Goal: Check status: Check status

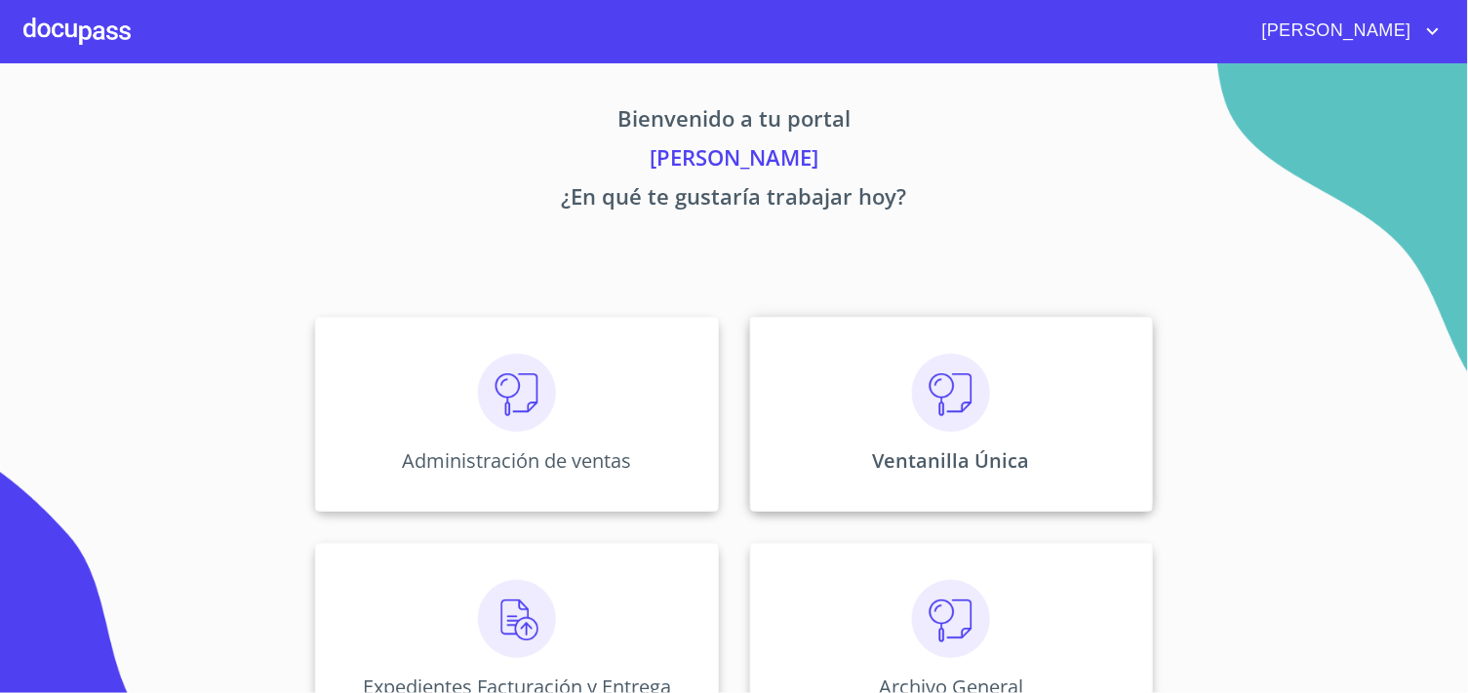
click at [759, 450] on div "Ventanilla Única" at bounding box center [951, 414] width 403 height 195
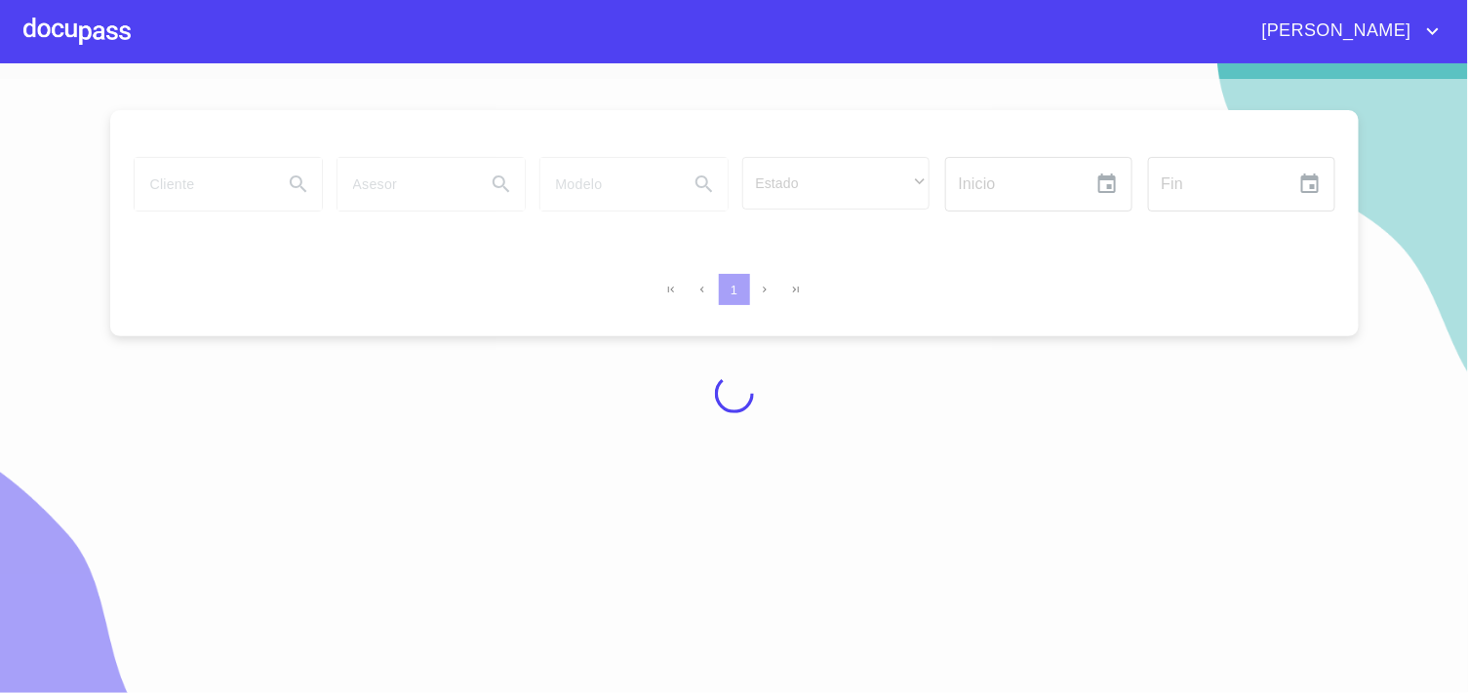
click at [193, 196] on div at bounding box center [734, 394] width 1468 height 630
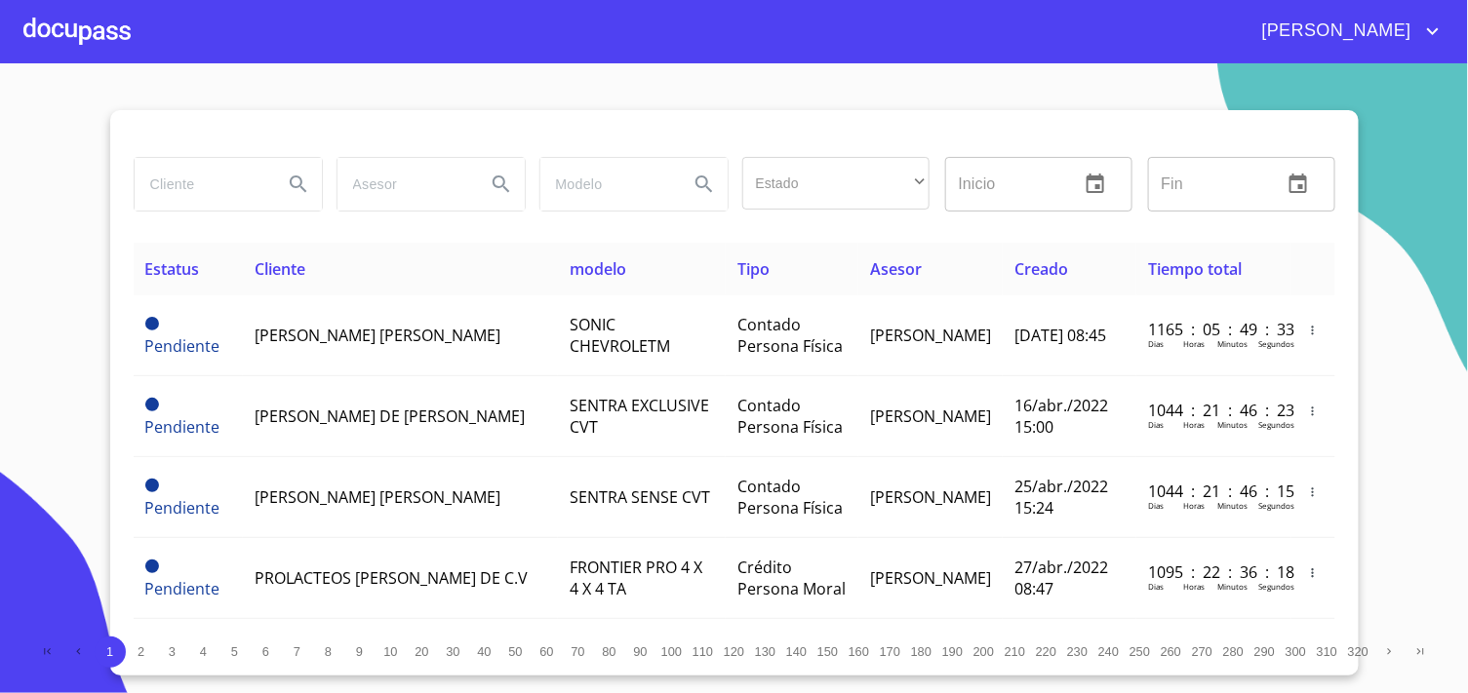
click at [193, 182] on input "search" at bounding box center [201, 184] width 133 height 53
type input "L"
type input "[PERSON_NAME]"
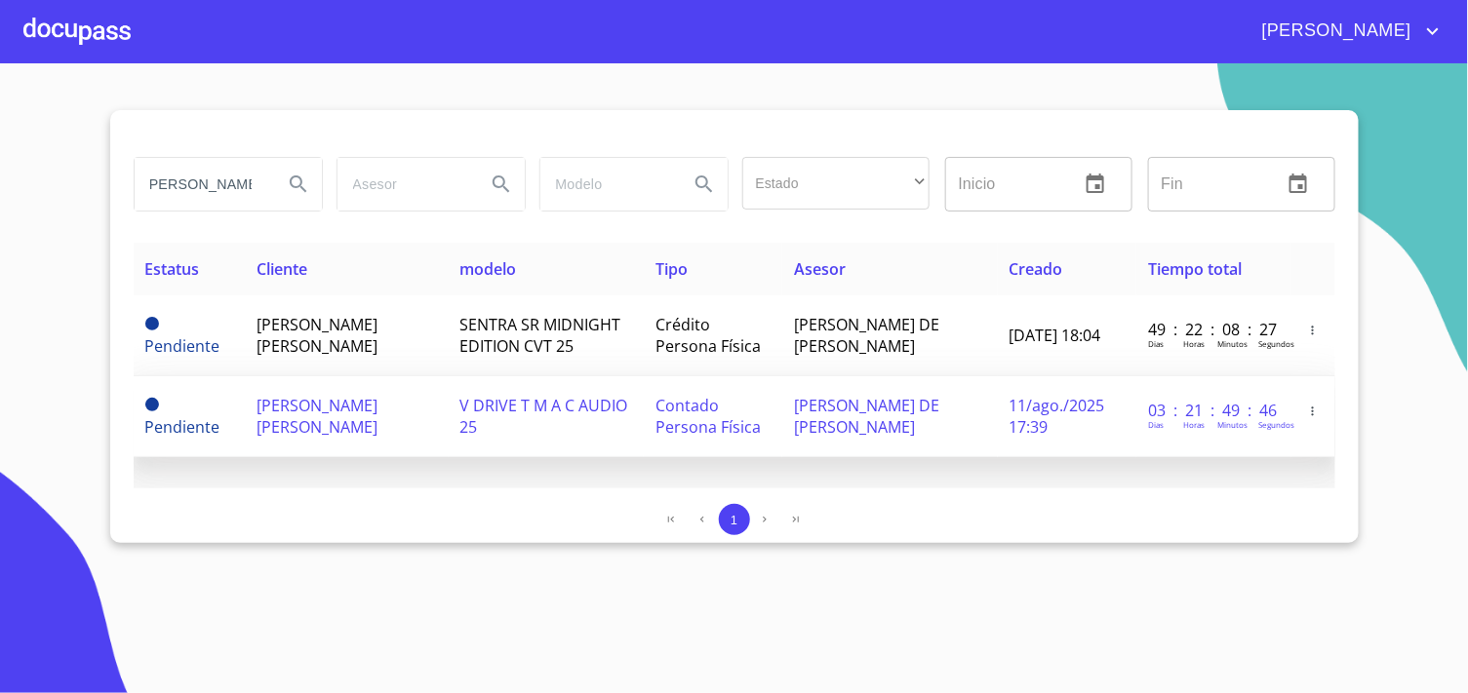
click at [864, 424] on span "[PERSON_NAME] DE [PERSON_NAME]" at bounding box center [866, 416] width 145 height 43
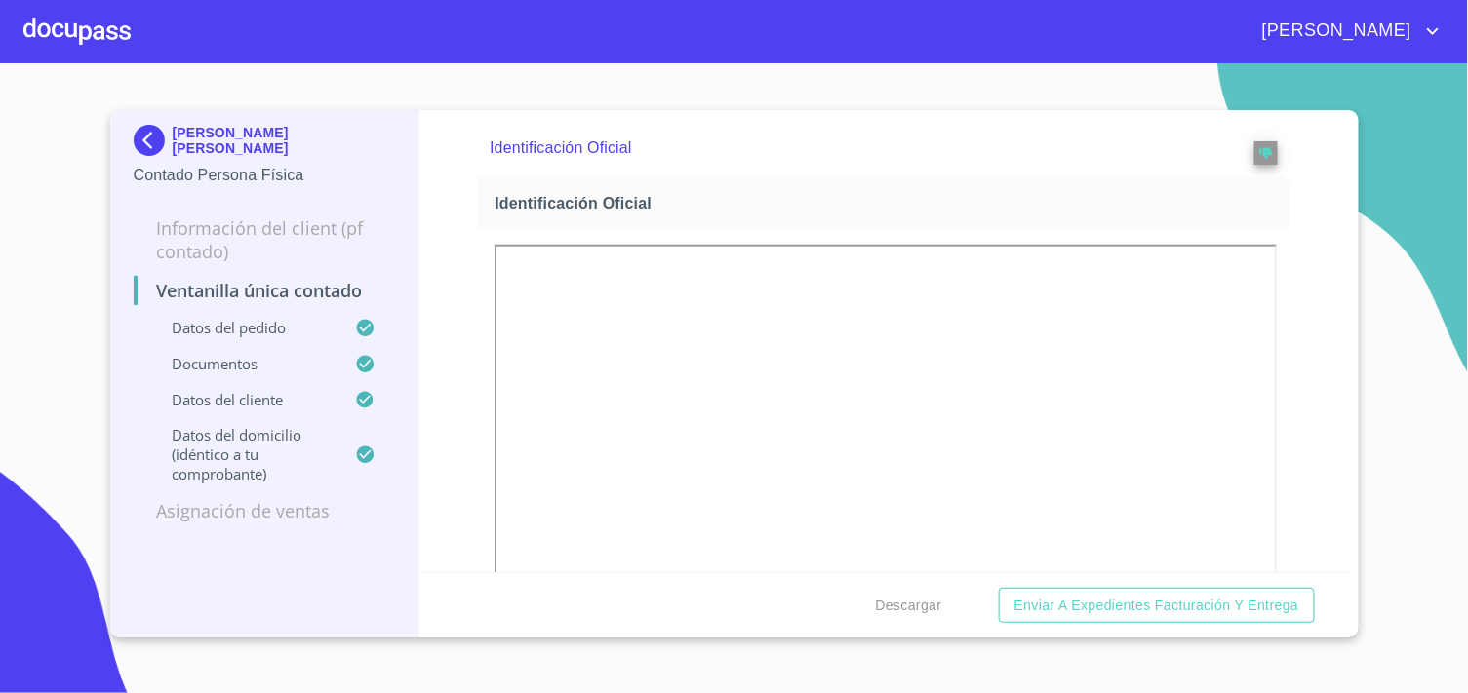
scroll to position [650, 0]
click at [143, 134] on img at bounding box center [153, 140] width 39 height 31
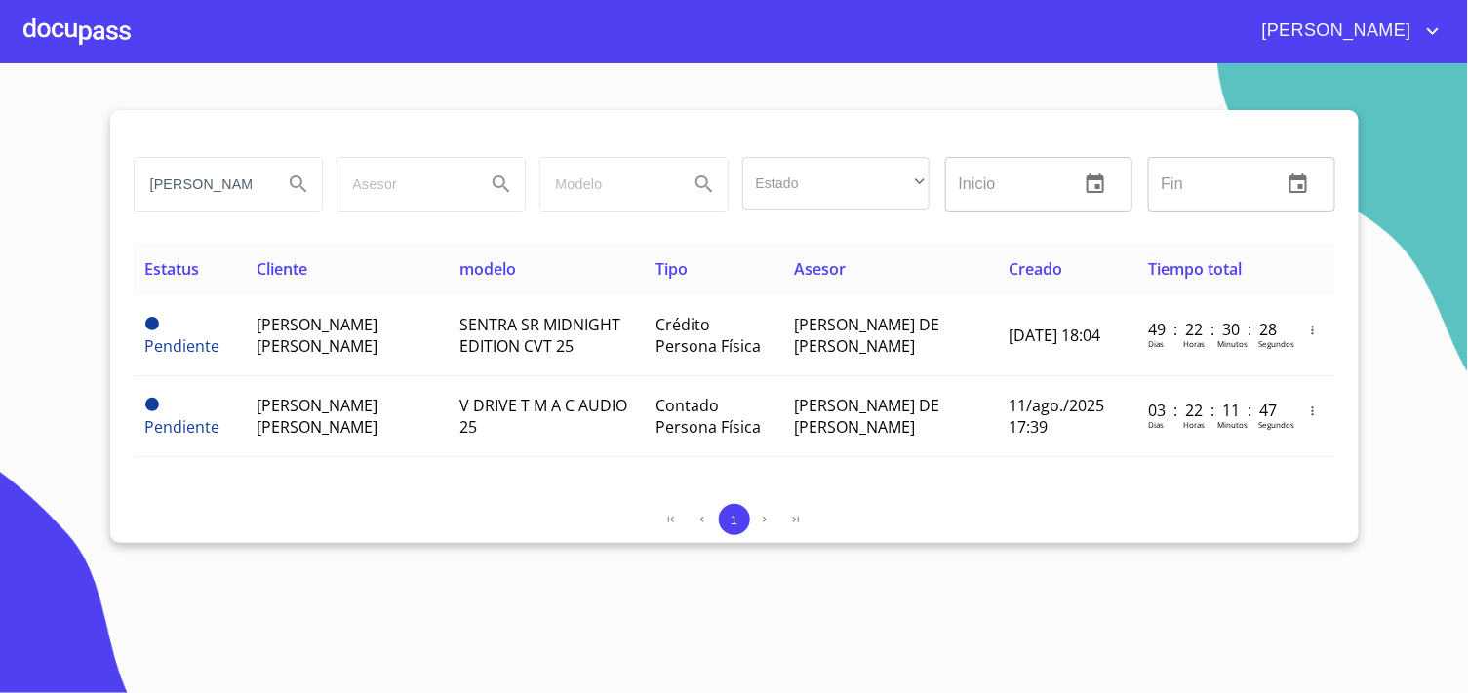
scroll to position [0, 5]
drag, startPoint x: 139, startPoint y: 186, endPoint x: 595, endPoint y: 232, distance: 457.8
click at [595, 232] on div "[PERSON_NAME] Estado ​ ​ Inicio ​ Fin ​" at bounding box center [735, 196] width 1202 height 94
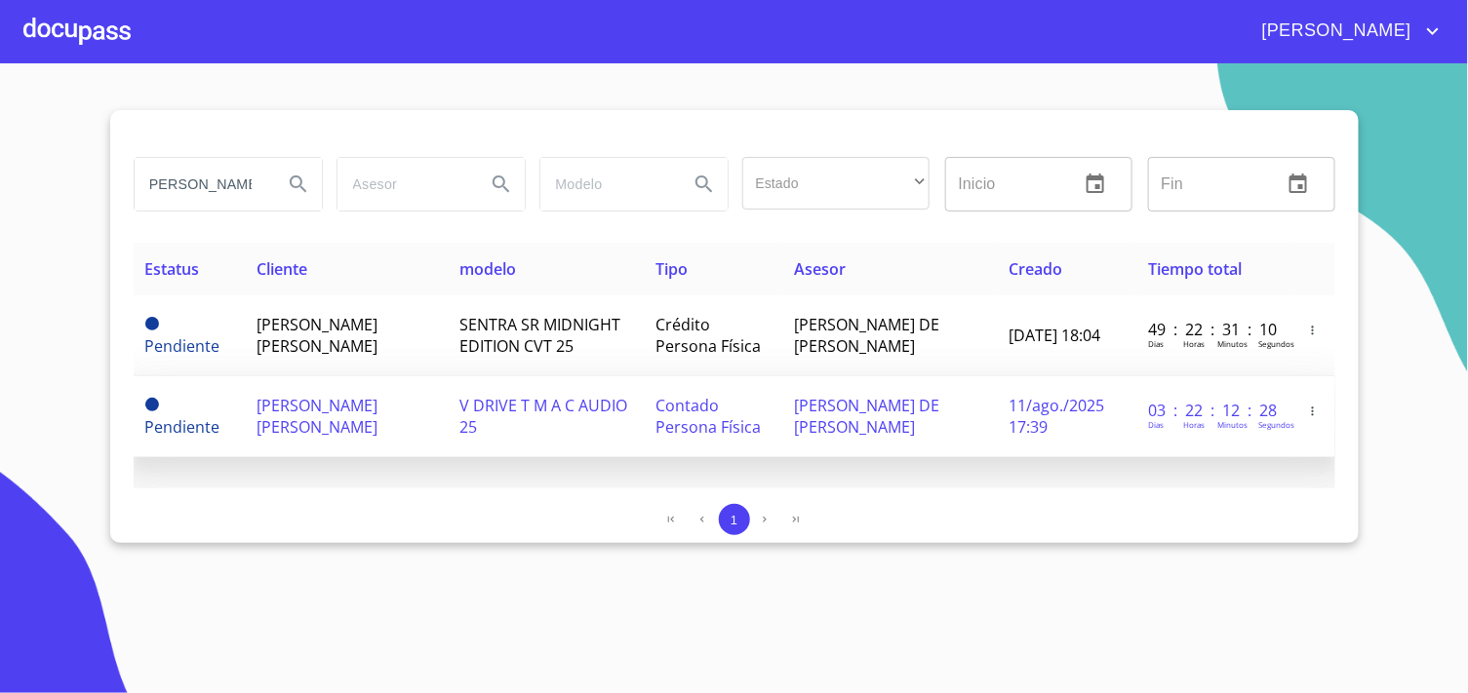
click at [802, 408] on td "[PERSON_NAME] DE [PERSON_NAME]" at bounding box center [889, 416] width 215 height 81
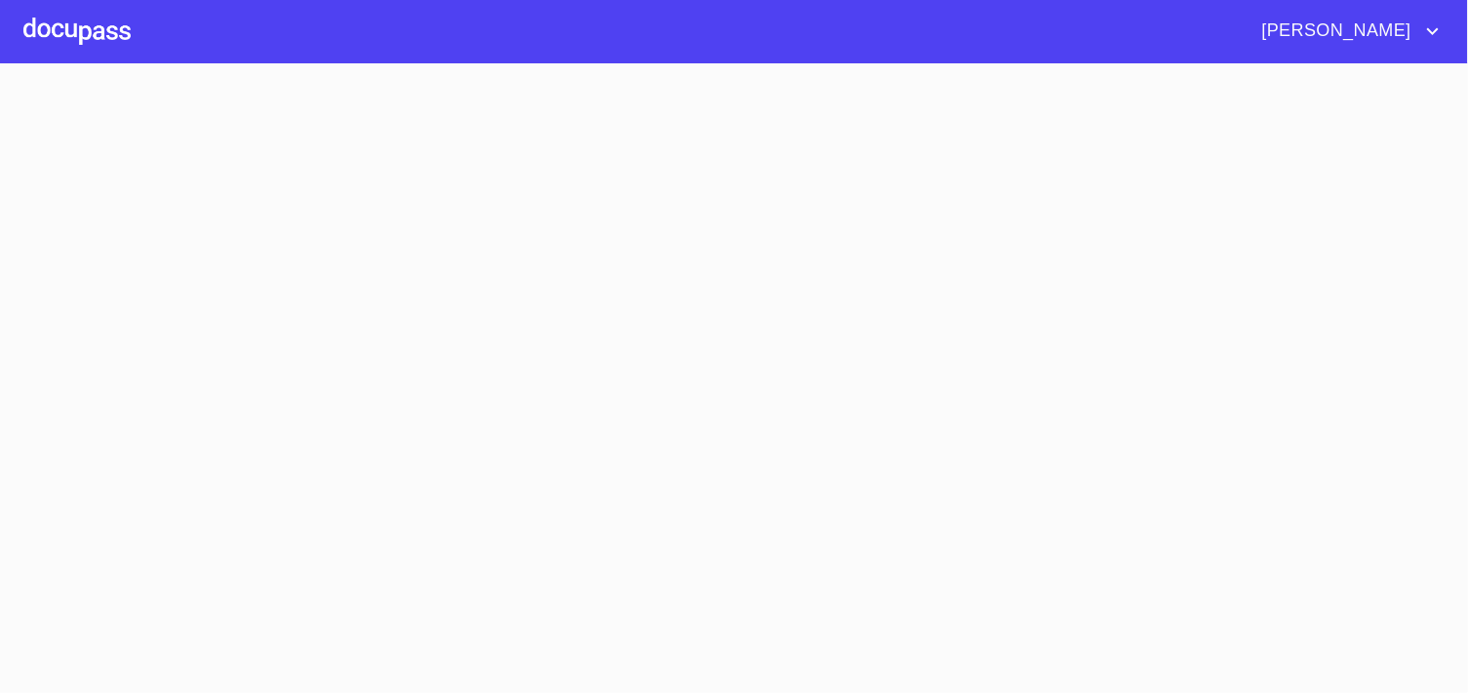
click at [802, 408] on section at bounding box center [734, 378] width 1468 height 630
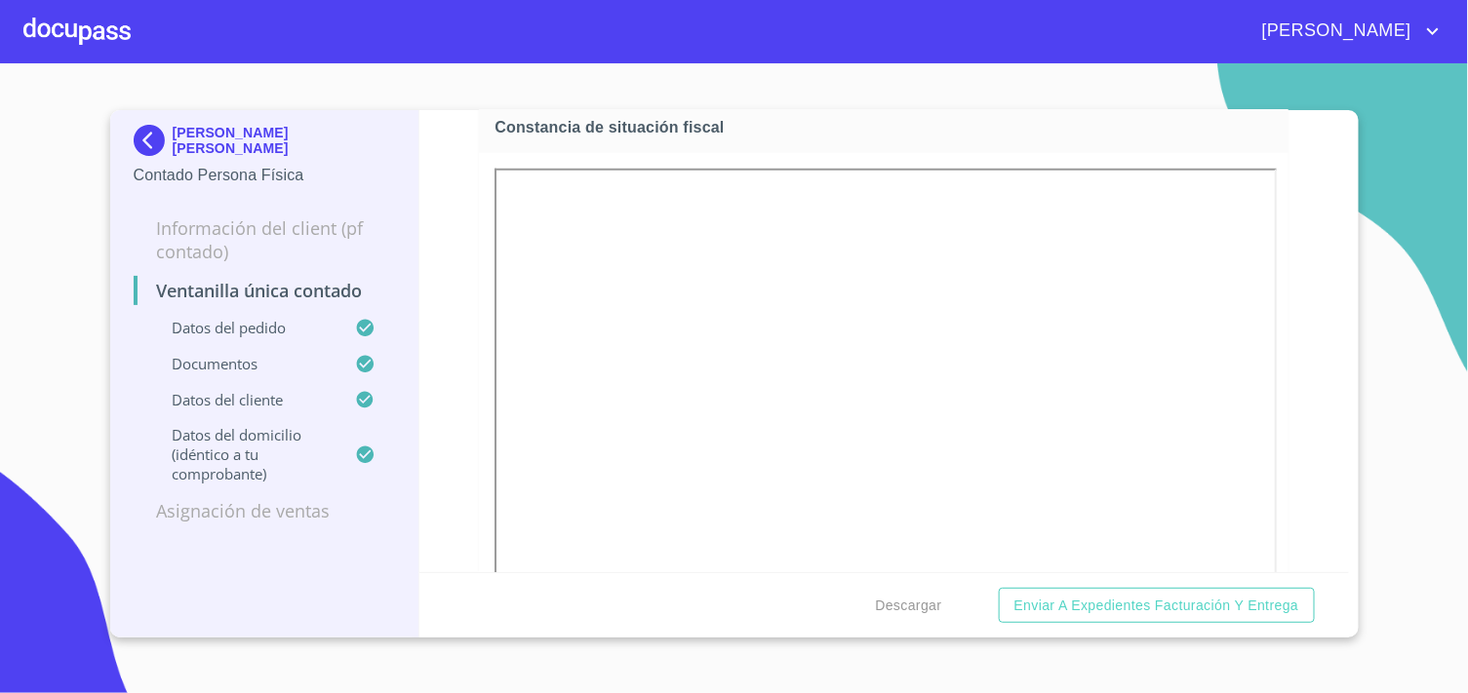
scroll to position [3251, 0]
click at [144, 133] on img at bounding box center [153, 140] width 39 height 31
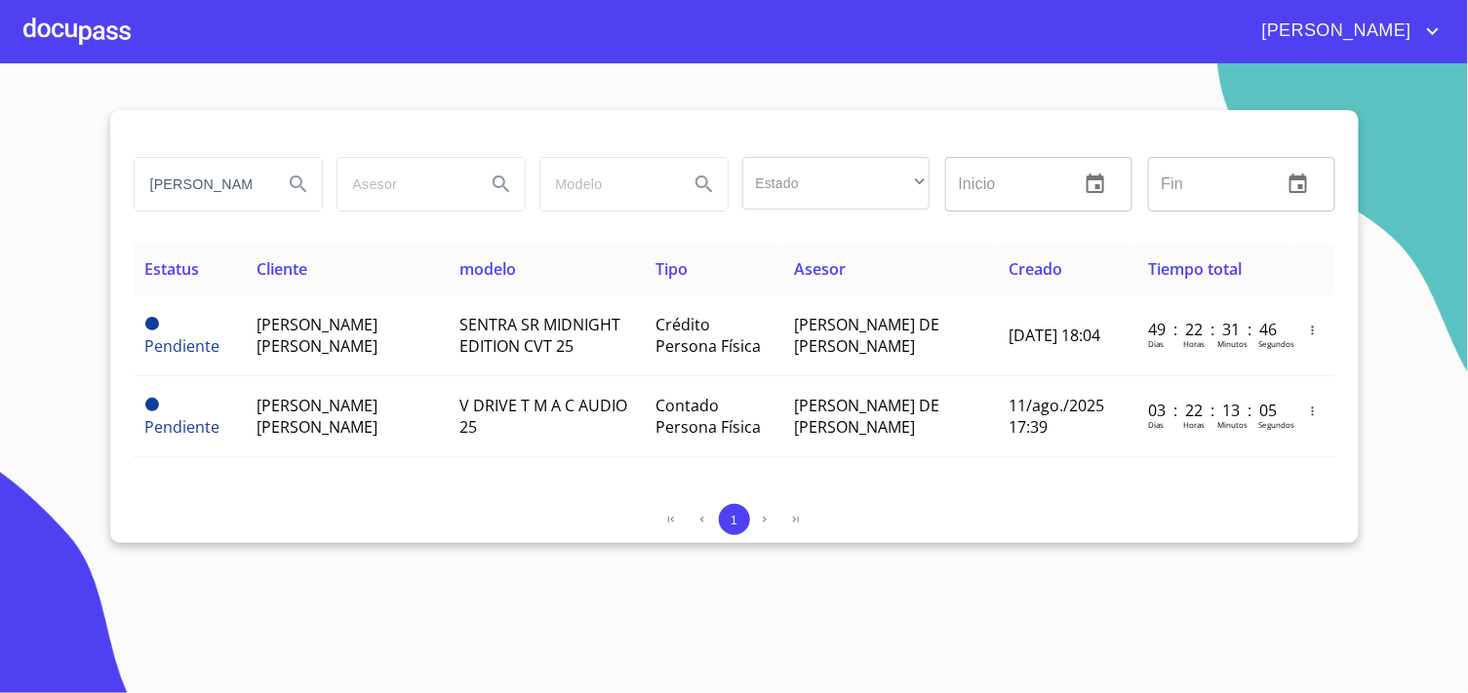
scroll to position [0, 5]
drag, startPoint x: 154, startPoint y: 178, endPoint x: 325, endPoint y: 186, distance: 170.9
click at [325, 186] on div "[PERSON_NAME]" at bounding box center [227, 184] width 203 height 70
type input "[PERSON_NAME]"
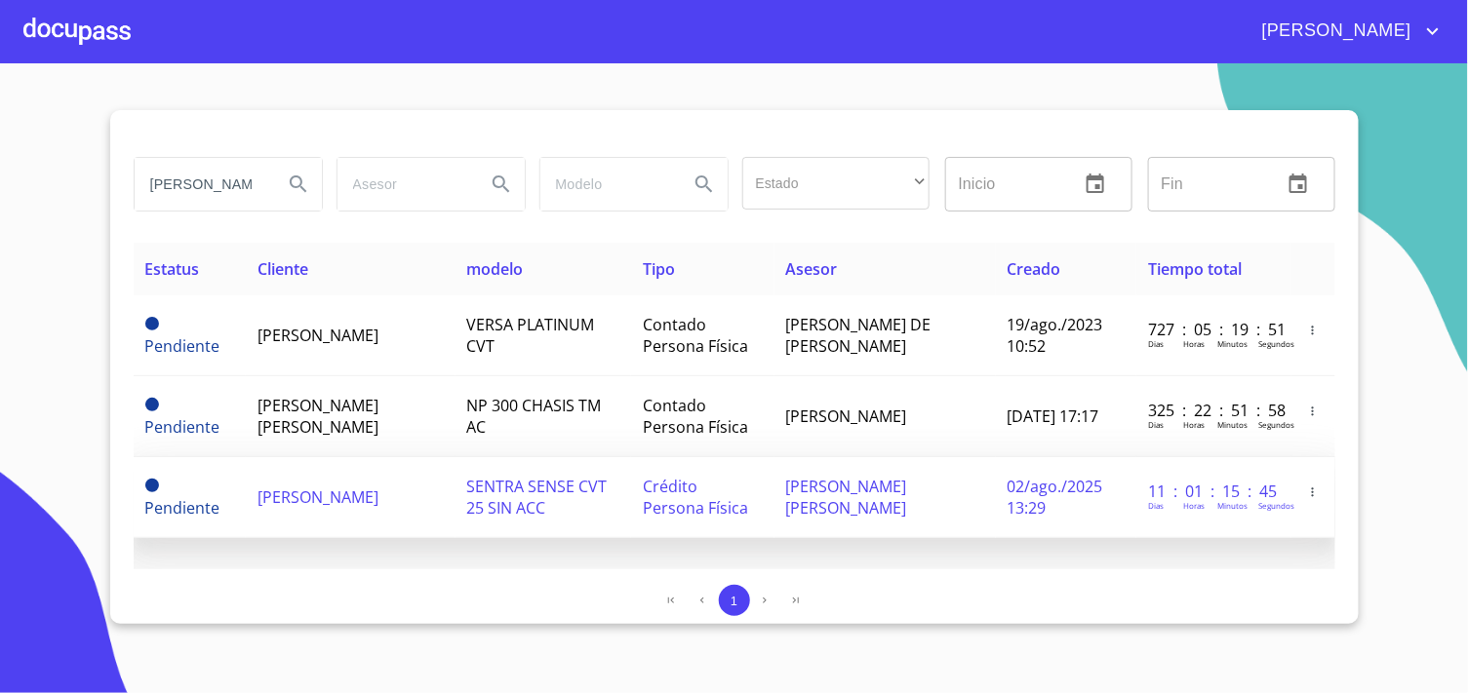
click at [404, 492] on td "[PERSON_NAME]" at bounding box center [350, 497] width 209 height 81
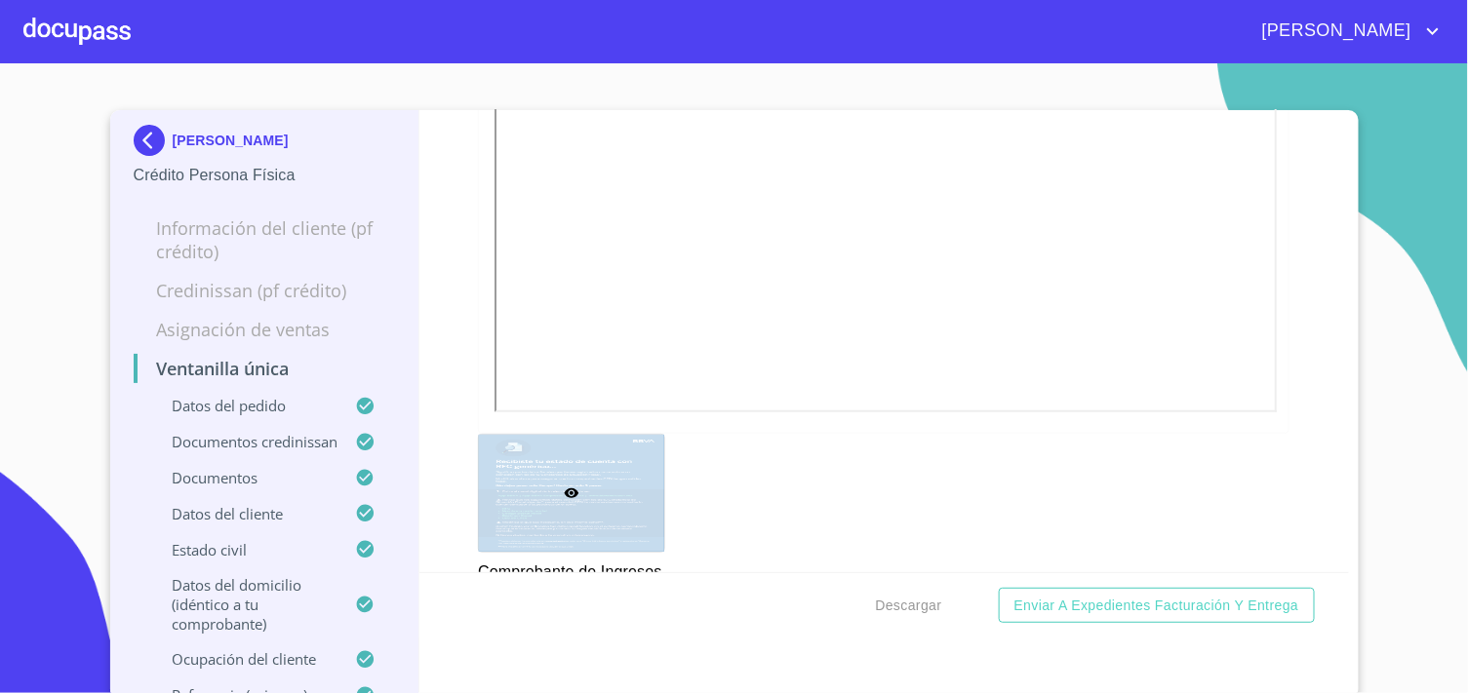
scroll to position [3243, 0]
